Goal: Task Accomplishment & Management: Manage account settings

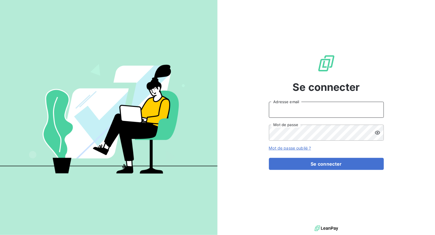
click at [355, 103] on input "Adresse email" at bounding box center [326, 110] width 115 height 16
type input "g.nawres@vocalcom.com"
click at [374, 131] on icon at bounding box center [377, 133] width 6 height 6
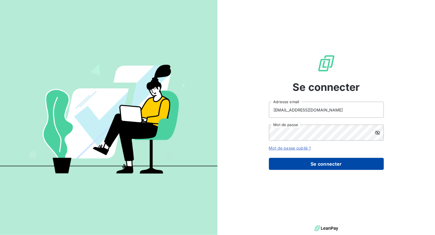
click at [337, 162] on button "Se connecter" at bounding box center [326, 164] width 115 height 12
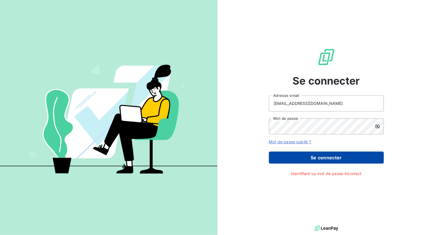
click at [323, 158] on button "Se connecter" at bounding box center [326, 158] width 115 height 12
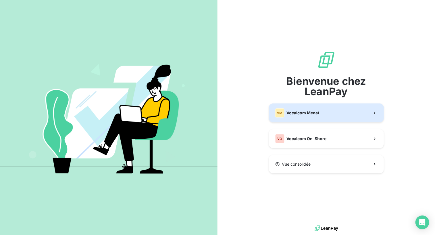
click at [332, 114] on button "VM Vocalcom Menat" at bounding box center [326, 113] width 115 height 19
